Goal: Information Seeking & Learning: Learn about a topic

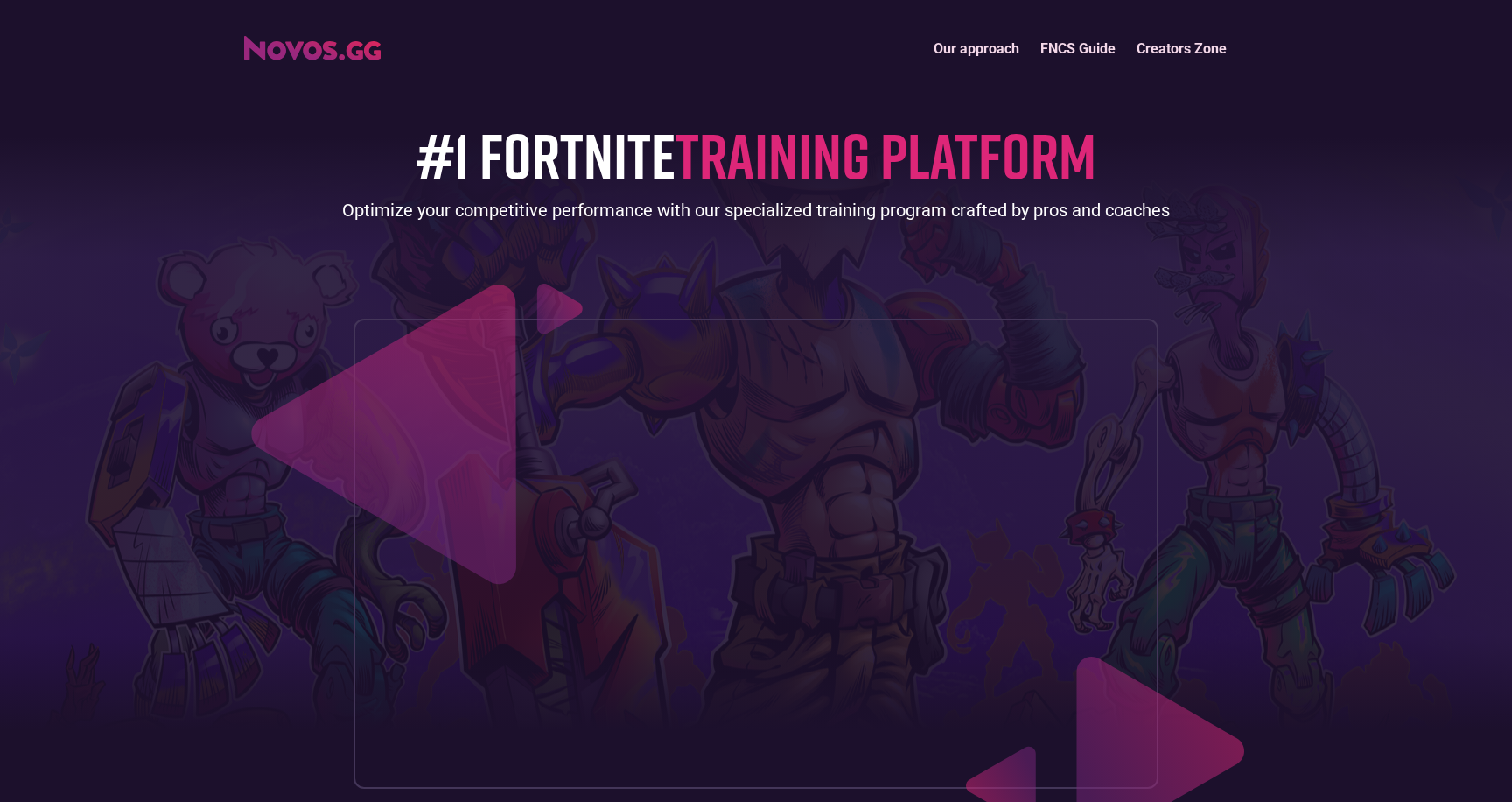
click at [1077, 48] on link "FNCS Guide" at bounding box center [1077, 48] width 97 height 38
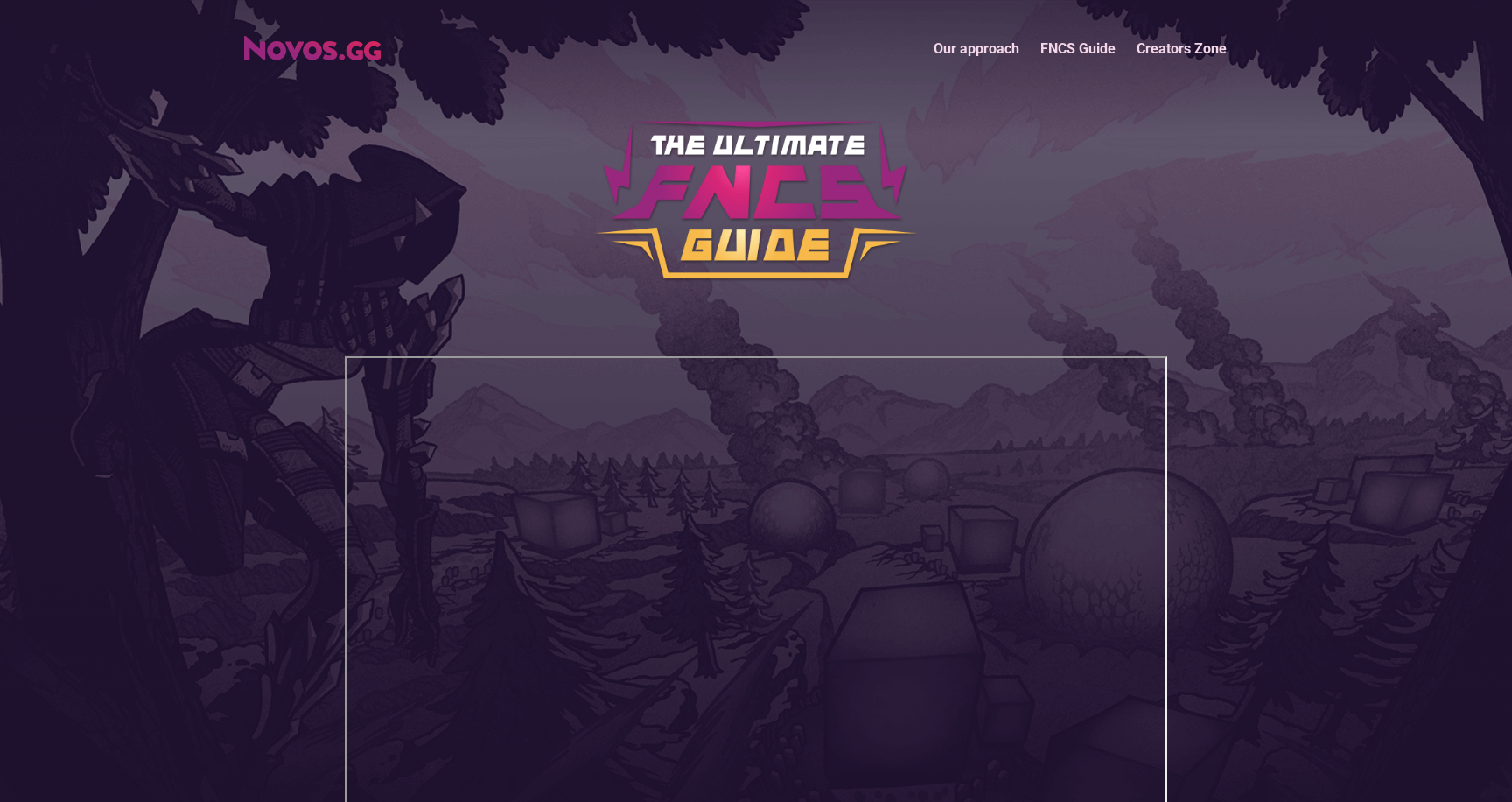
click at [977, 62] on link "Our approach" at bounding box center [976, 48] width 106 height 38
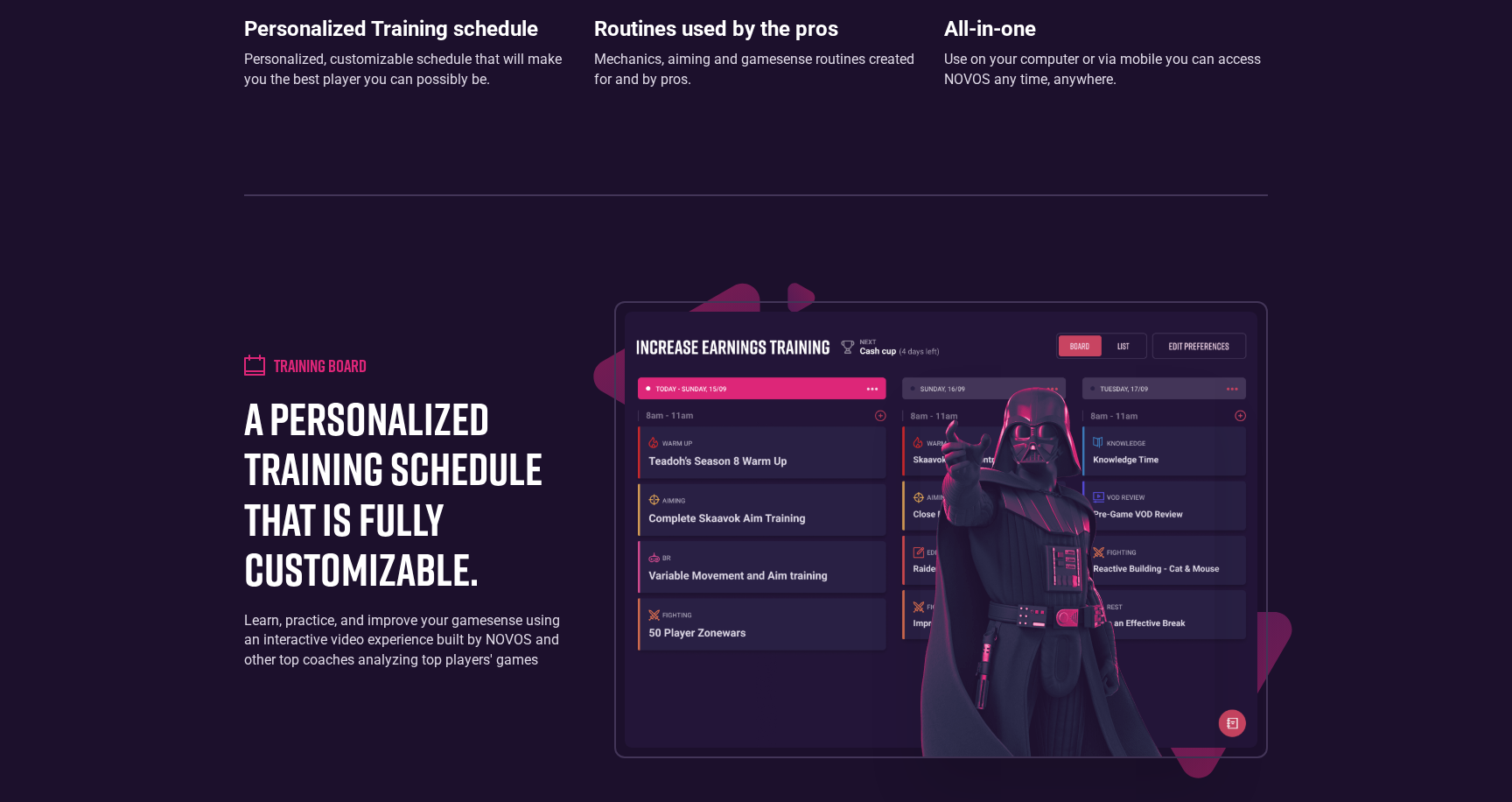
scroll to position [1513, 0]
